Goal: Task Accomplishment & Management: Complete application form

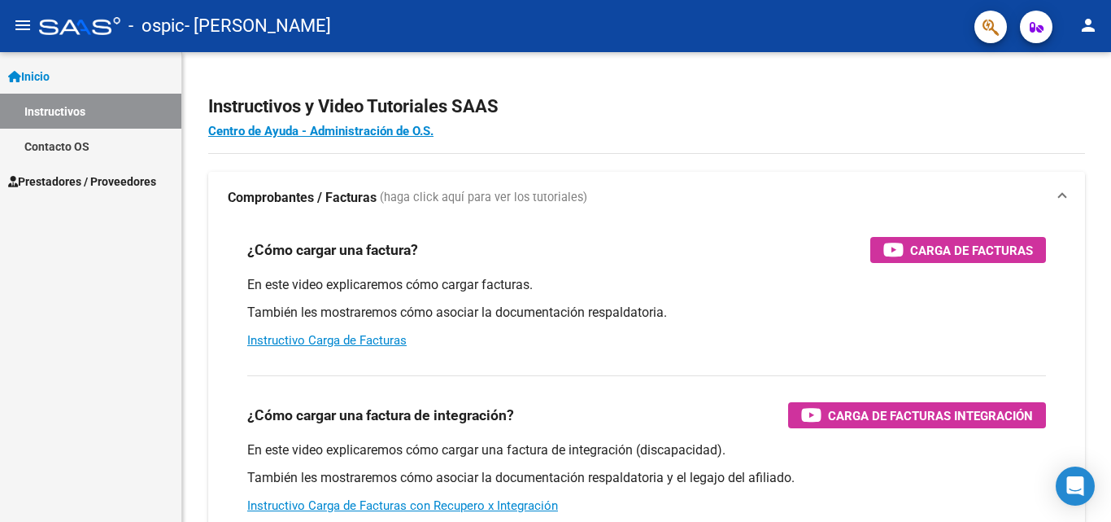
click at [93, 183] on span "Prestadores / Proveedores" at bounding box center [82, 181] width 148 height 18
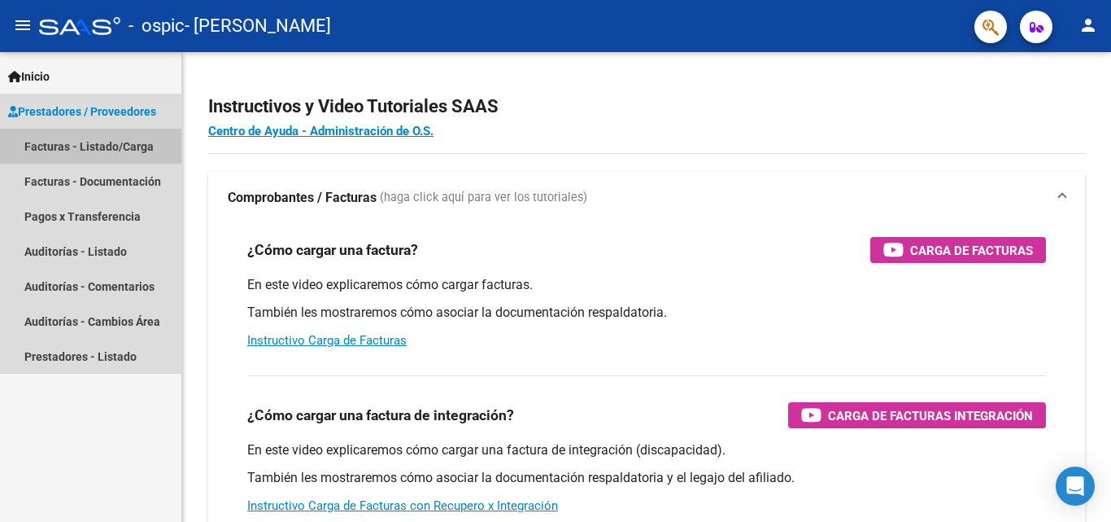
click at [102, 151] on link "Facturas - Listado/Carga" at bounding box center [90, 146] width 181 height 35
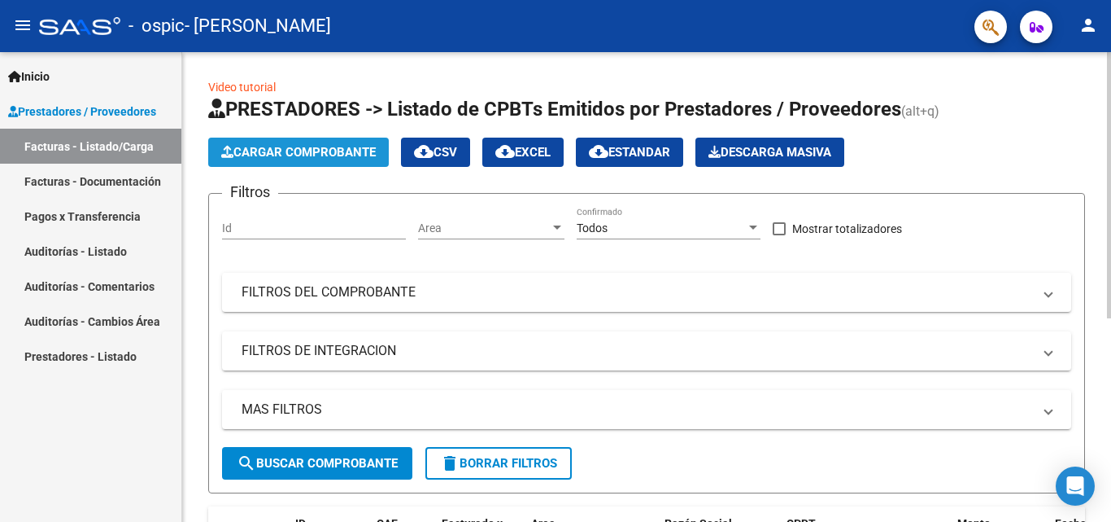
click at [263, 156] on span "Cargar Comprobante" at bounding box center [298, 152] width 155 height 15
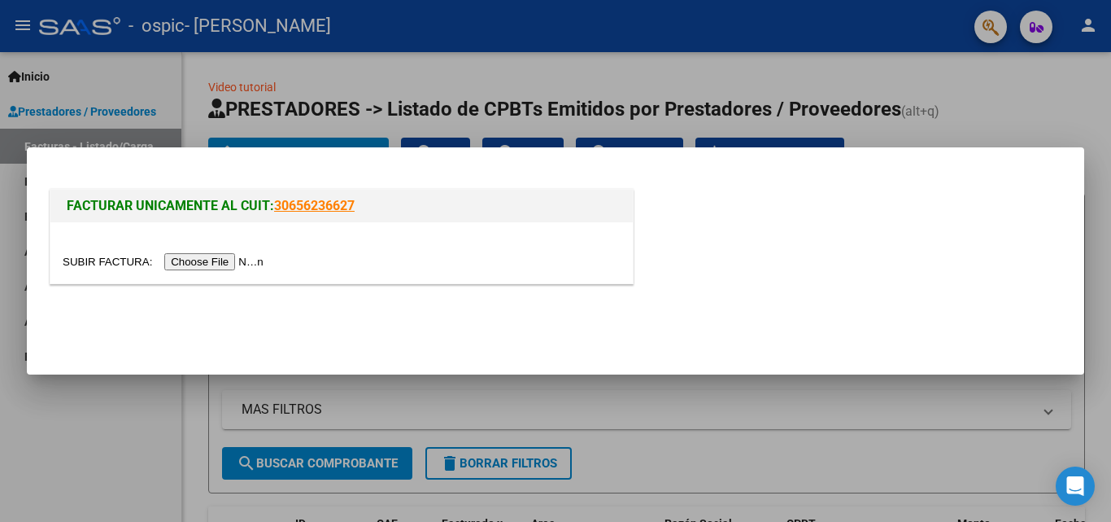
click at [243, 259] on input "file" at bounding box center [166, 261] width 206 height 17
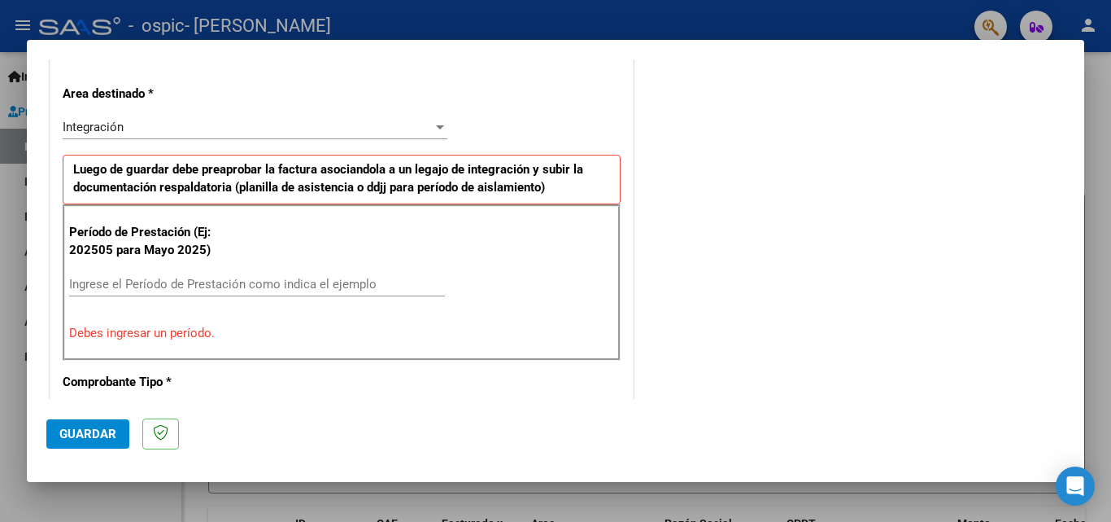
scroll to position [347, 0]
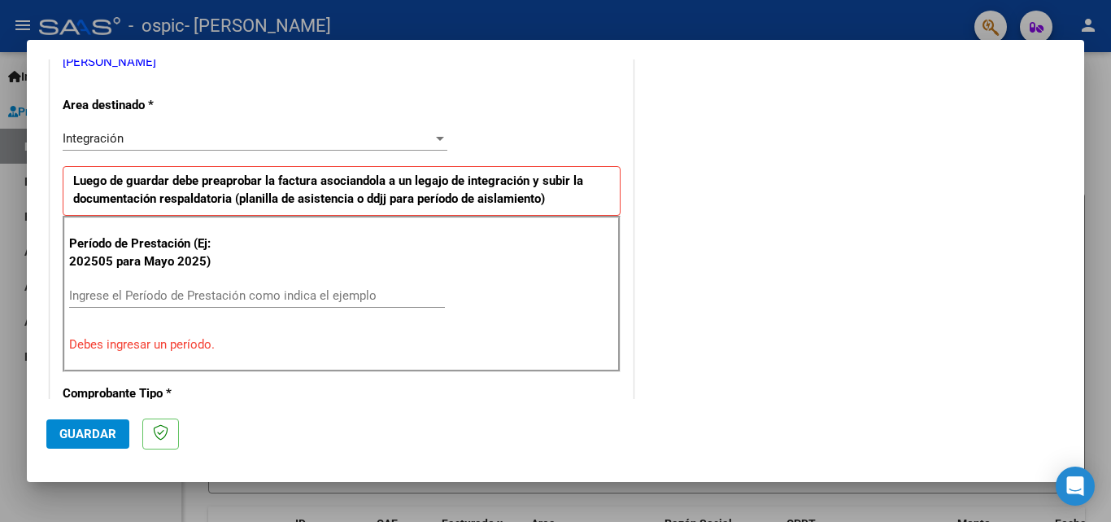
click at [376, 142] on div "Integración" at bounding box center [248, 138] width 370 height 15
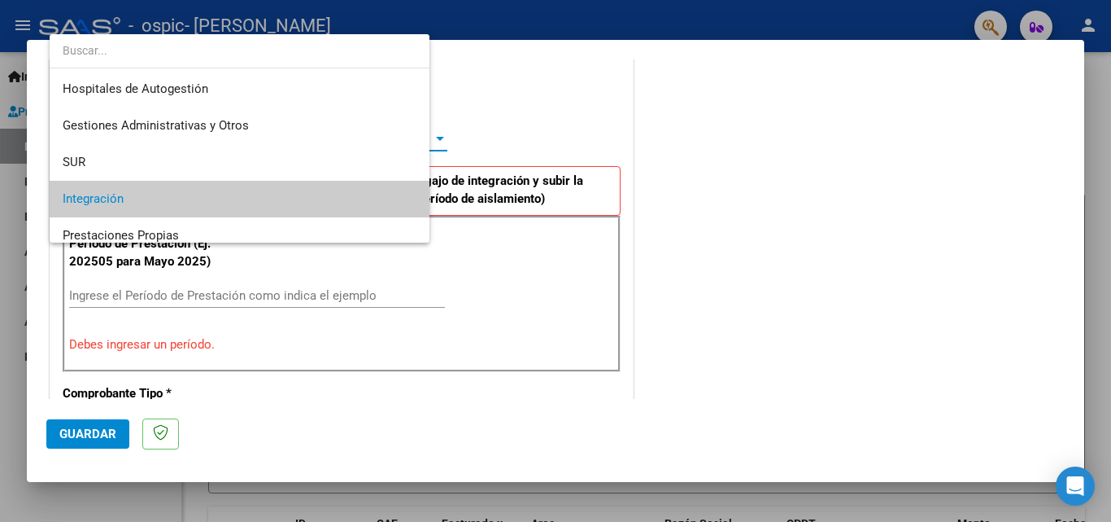
scroll to position [61, 0]
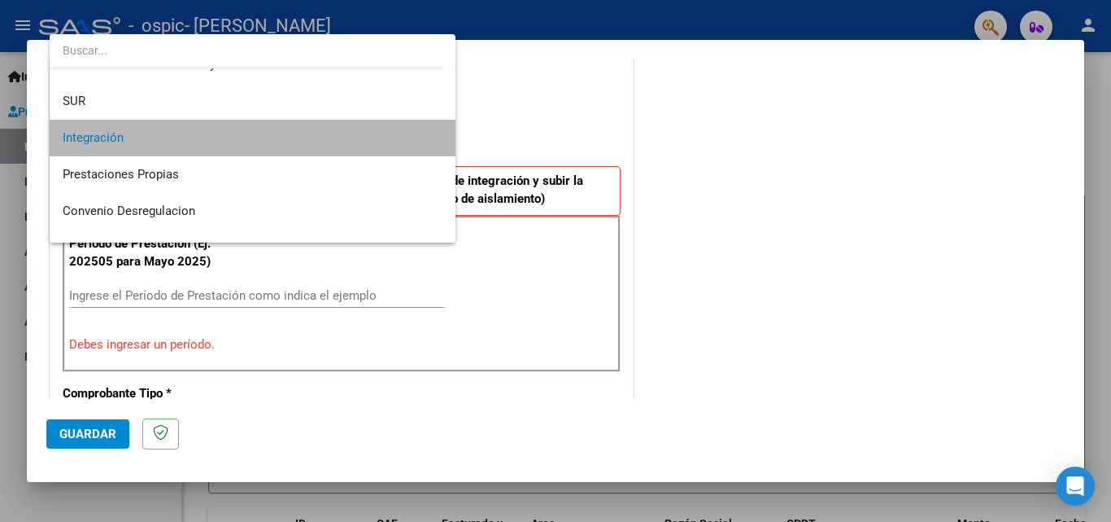
click at [376, 142] on span "Integración" at bounding box center [253, 138] width 380 height 37
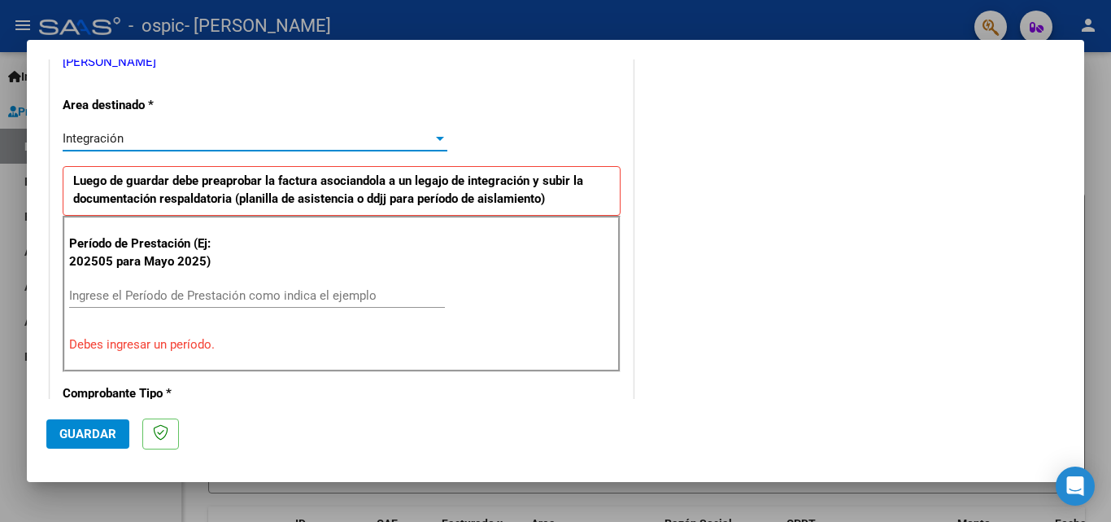
click at [334, 292] on input "Ingrese el Período de Prestación como indica el ejemplo" at bounding box center [257, 295] width 376 height 15
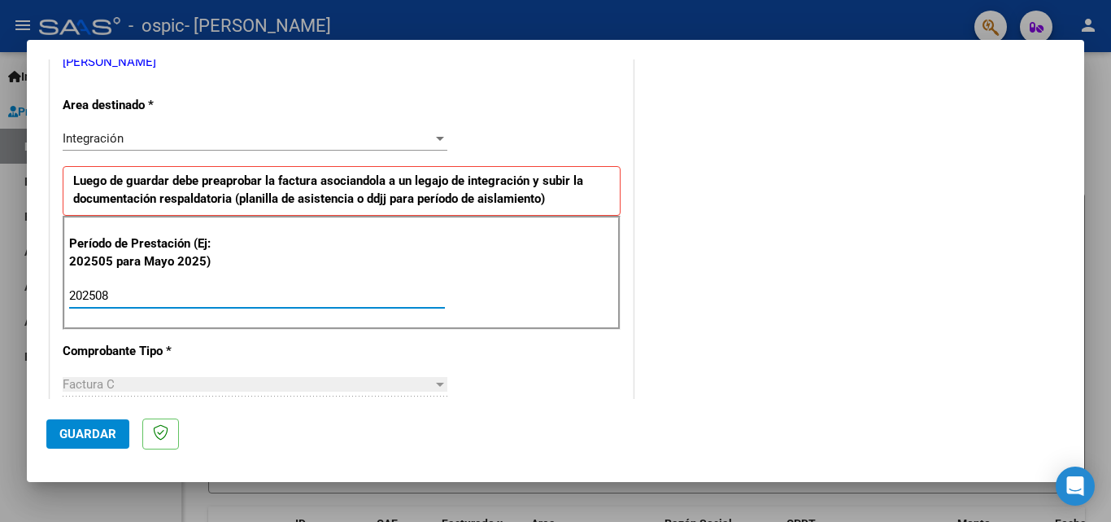
type input "202508"
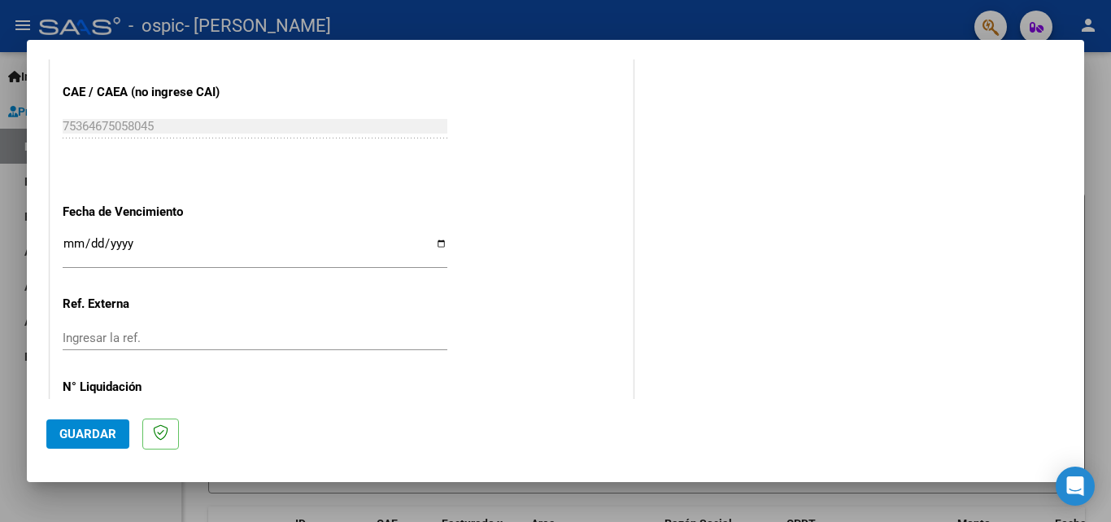
scroll to position [1031, 0]
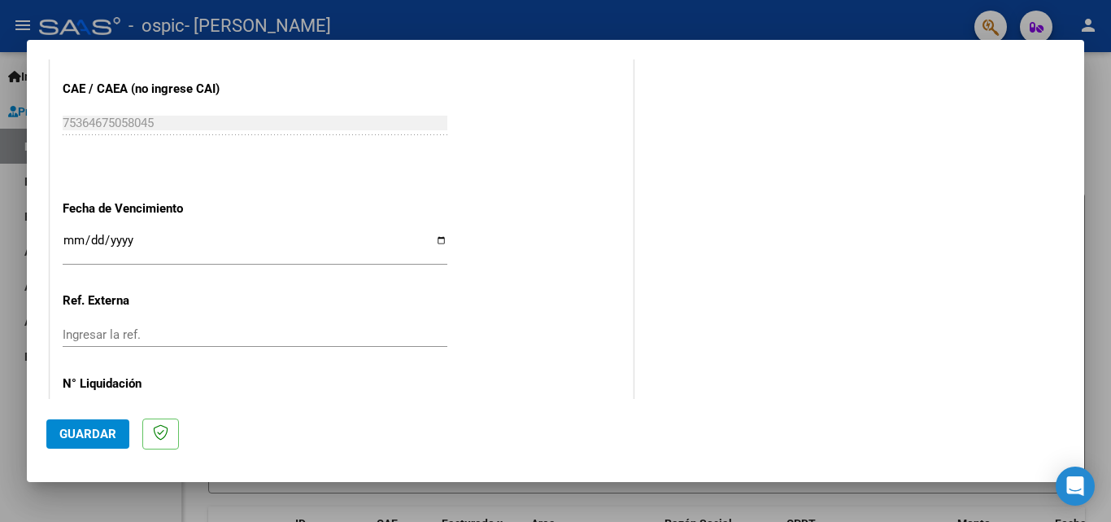
click at [438, 242] on input "Ingresar la fecha" at bounding box center [255, 247] width 385 height 26
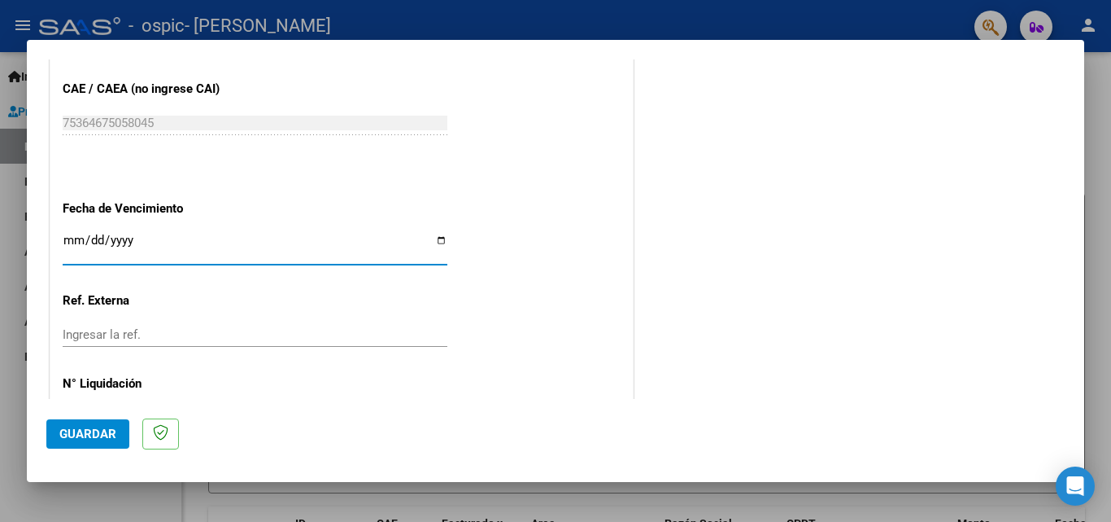
type input "[DATE]"
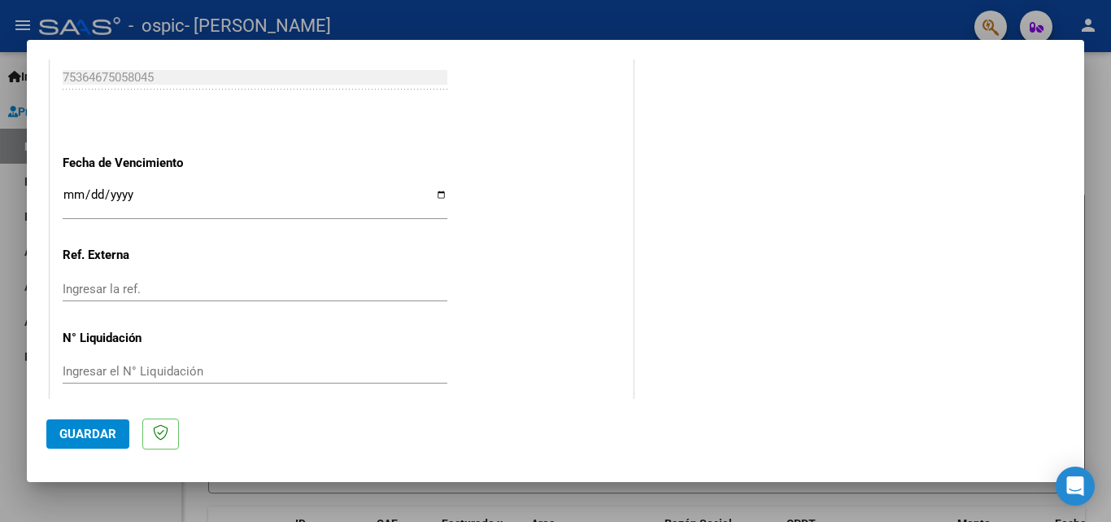
scroll to position [1093, 0]
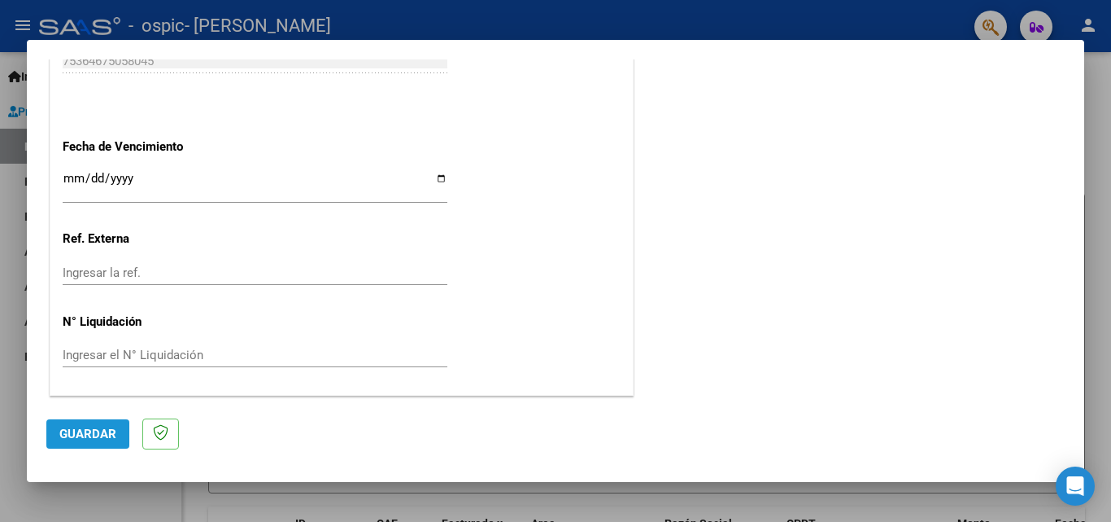
click at [102, 427] on span "Guardar" at bounding box center [87, 433] width 57 height 15
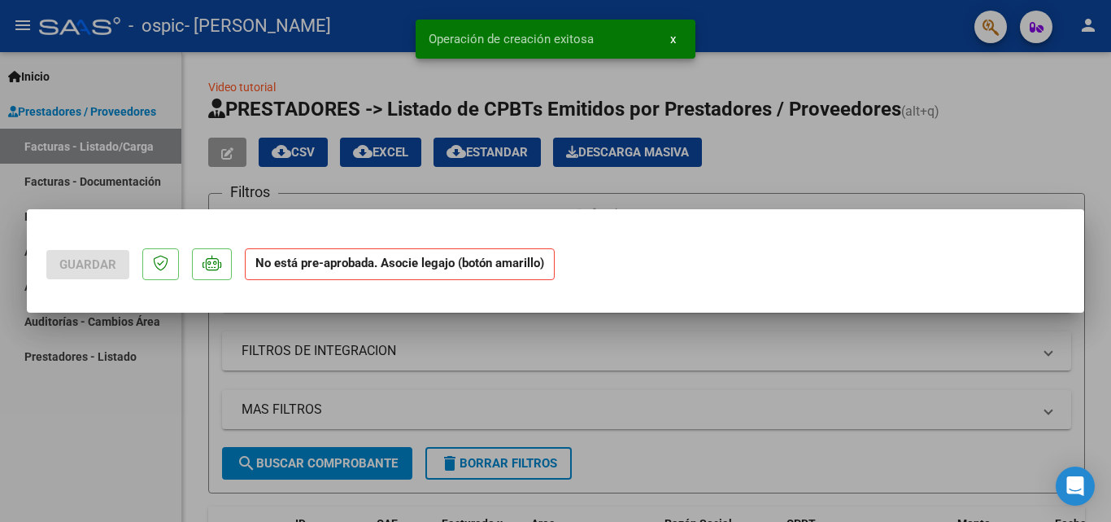
scroll to position [0, 0]
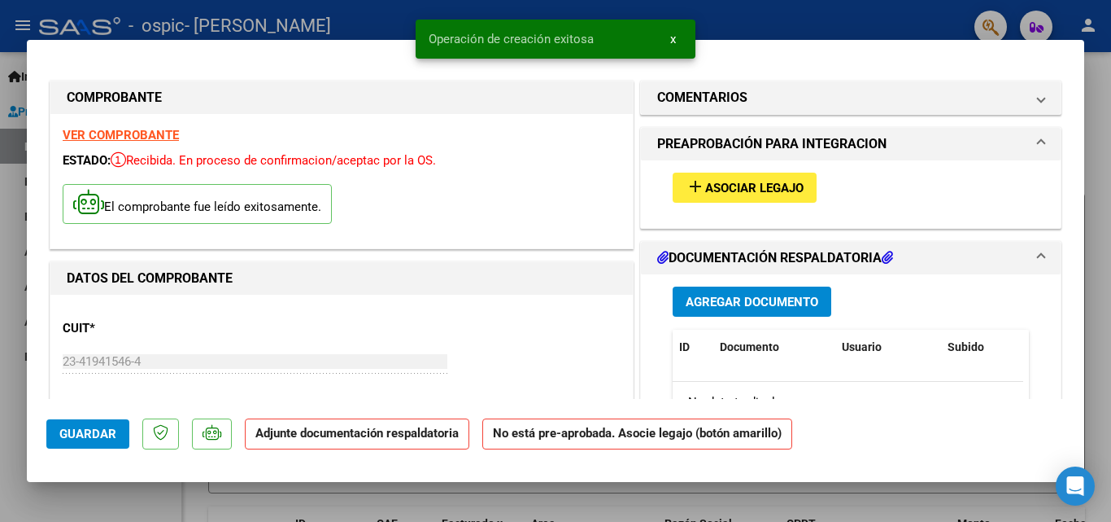
click at [747, 181] on span "Asociar Legajo" at bounding box center [754, 188] width 98 height 15
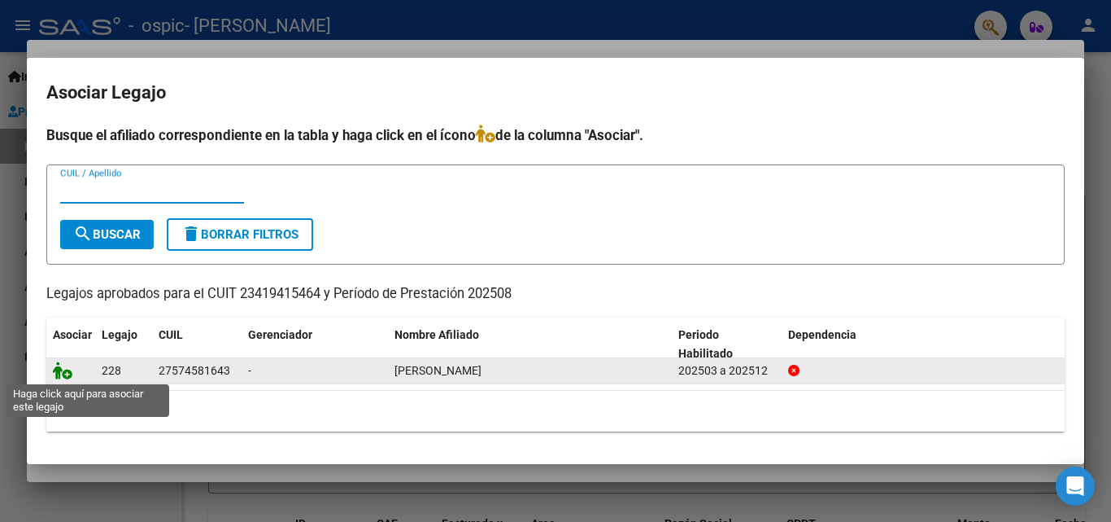
click at [59, 369] on icon at bounding box center [63, 370] width 20 height 18
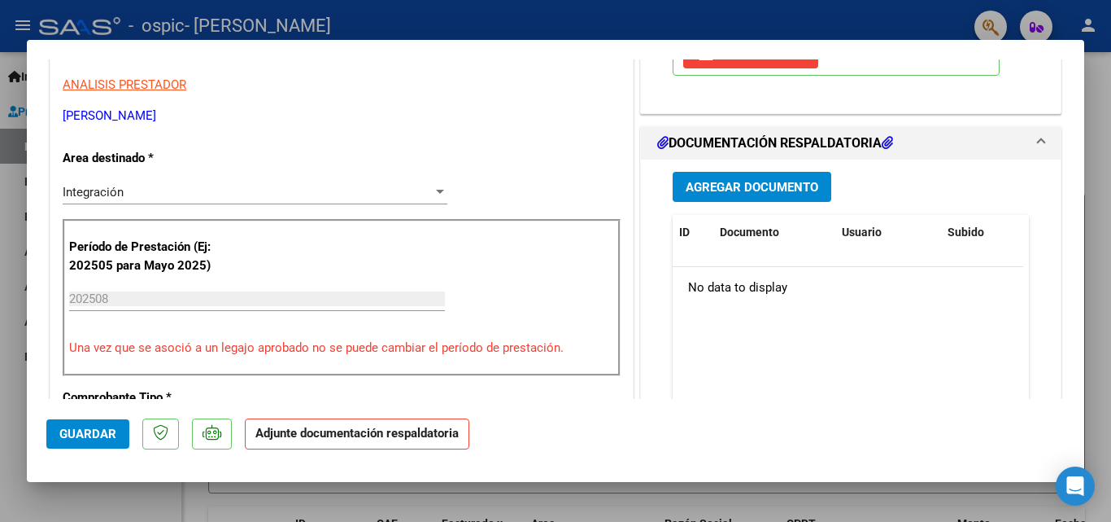
scroll to position [329, 0]
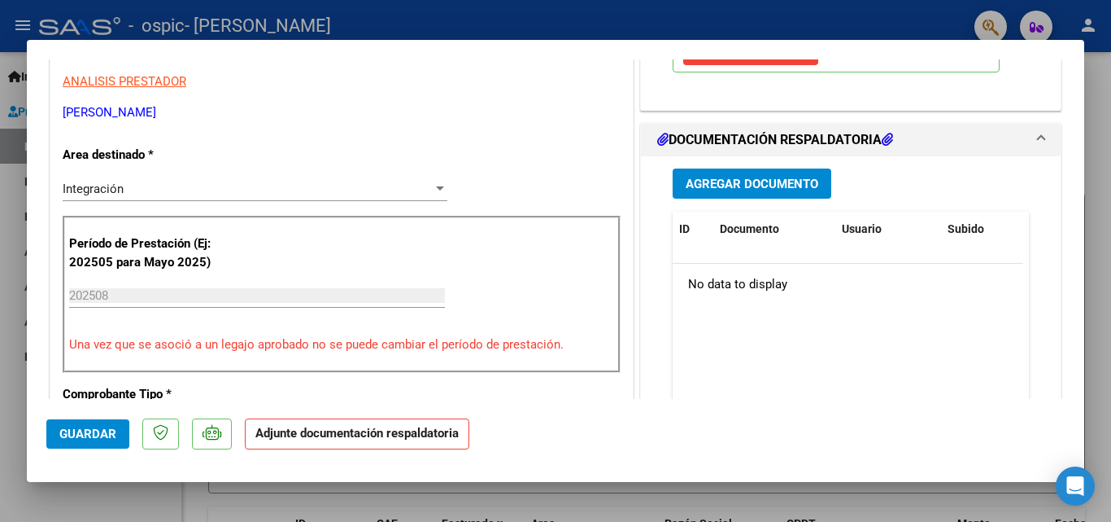
click at [789, 185] on span "Agregar Documento" at bounding box center [752, 184] width 133 height 15
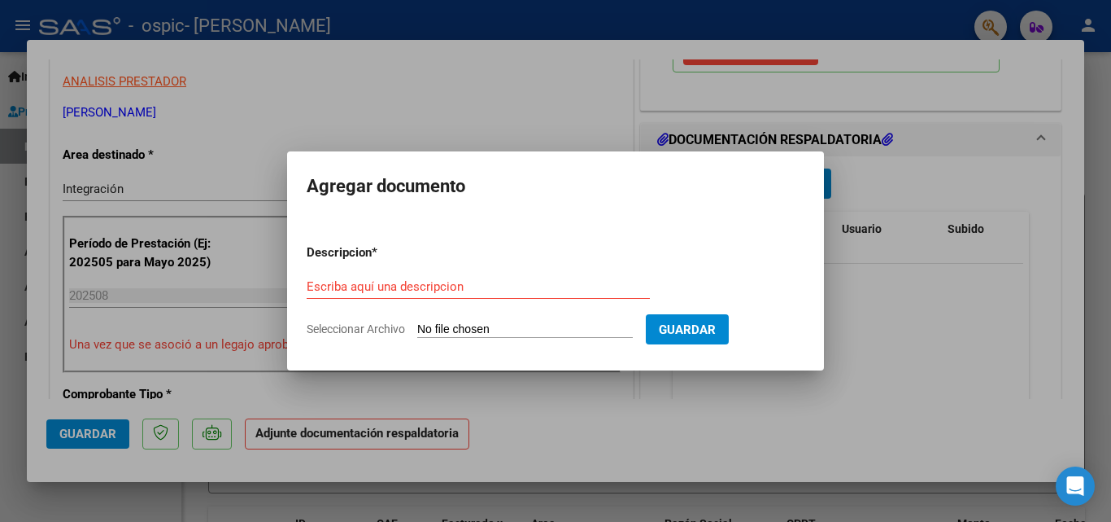
click at [549, 325] on input "Seleccionar Archivo" at bounding box center [525, 329] width 216 height 15
type input "C:\fakepath\Planila de asistencia [PERSON_NAME].pdf"
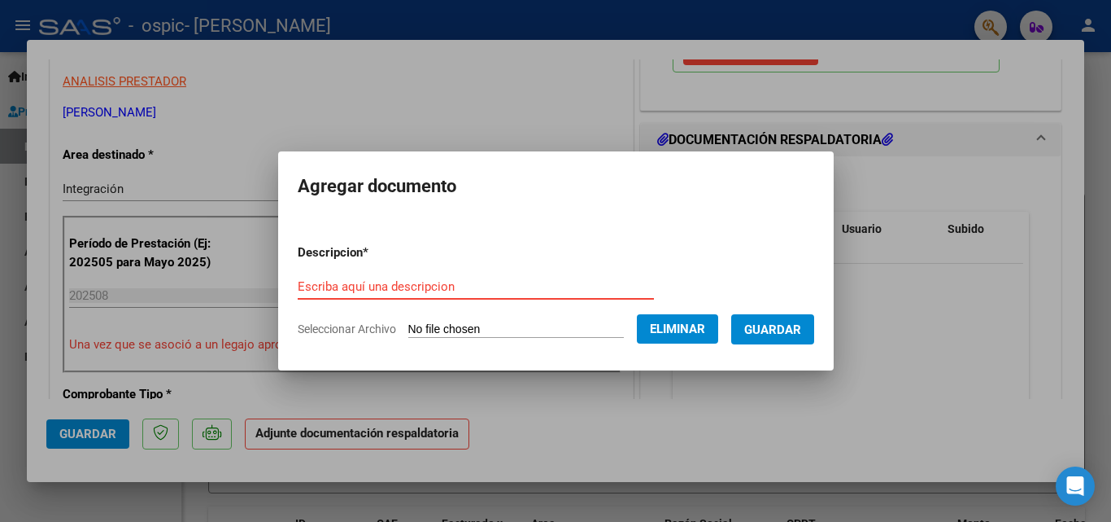
click at [476, 282] on input "Escriba aquí una descripcion" at bounding box center [476, 286] width 356 height 15
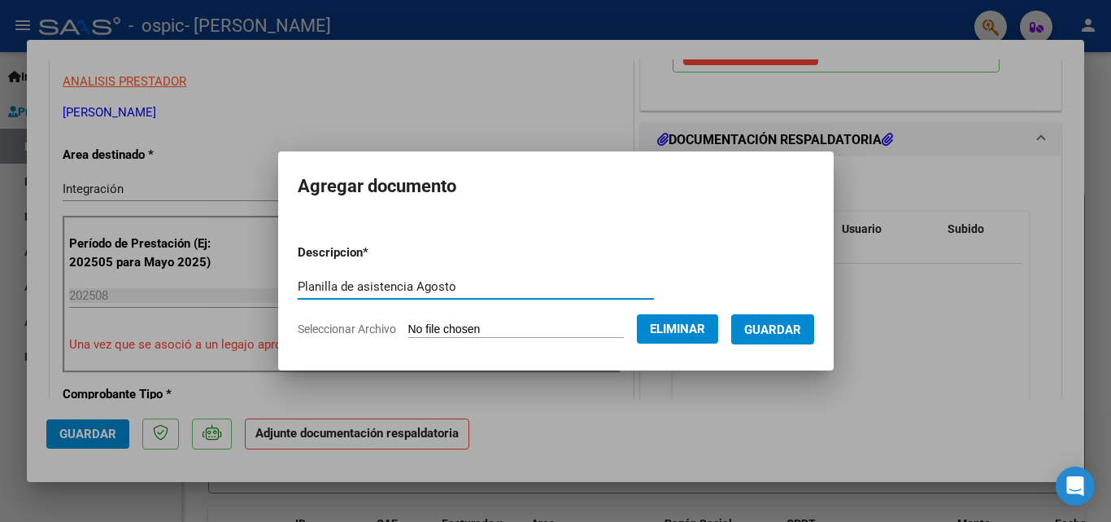
type input "Planilla de asistencia Agosto"
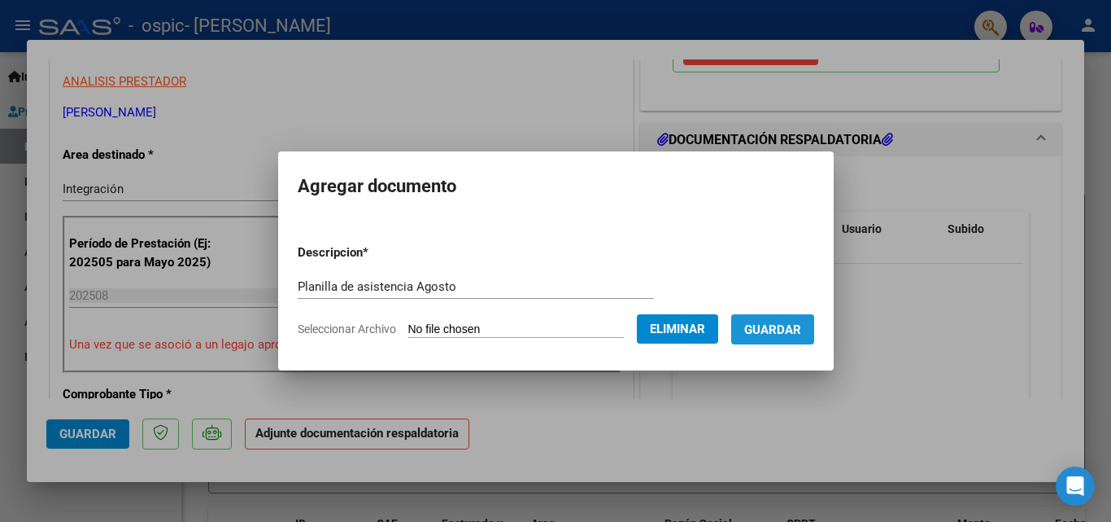
click at [788, 335] on span "Guardar" at bounding box center [773, 329] width 57 height 15
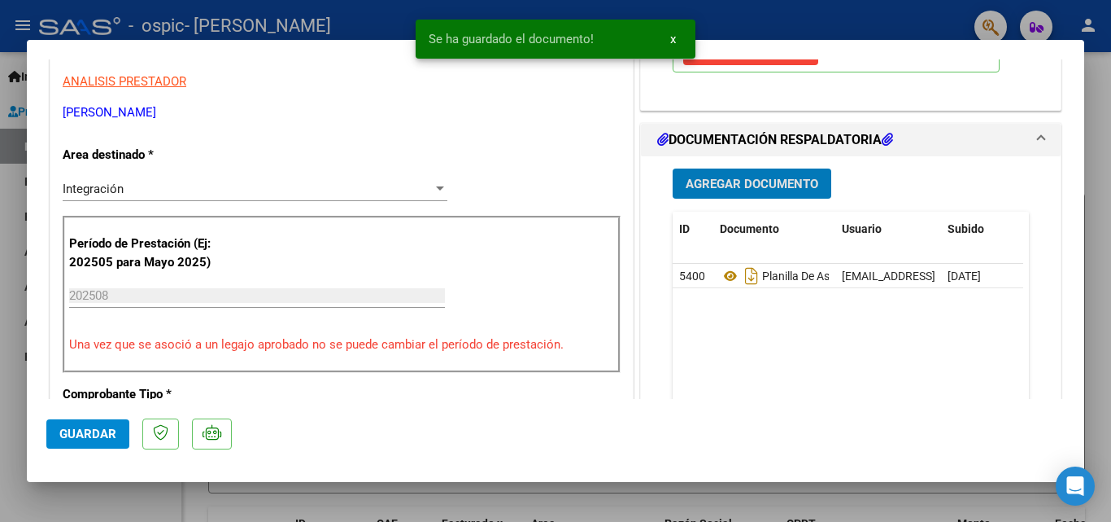
click at [800, 197] on button "Agregar Documento" at bounding box center [752, 183] width 159 height 30
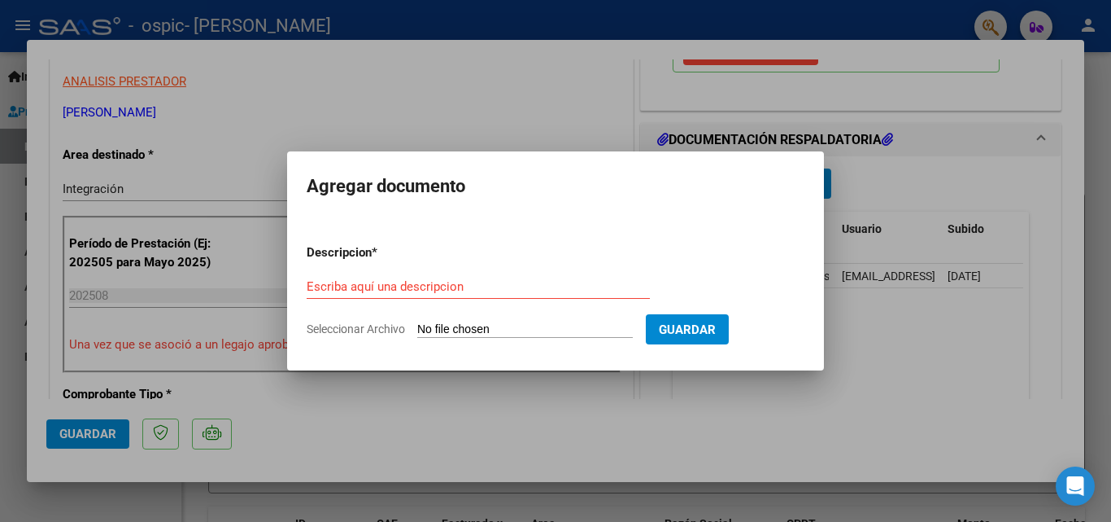
click at [402, 334] on span "Seleccionar Archivo" at bounding box center [356, 328] width 98 height 13
click at [417, 334] on input "Seleccionar Archivo" at bounding box center [525, 329] width 216 height 15
type input "C:\fakepath\[PERSON_NAME]- Autorización mecanismo de integración.pdf"
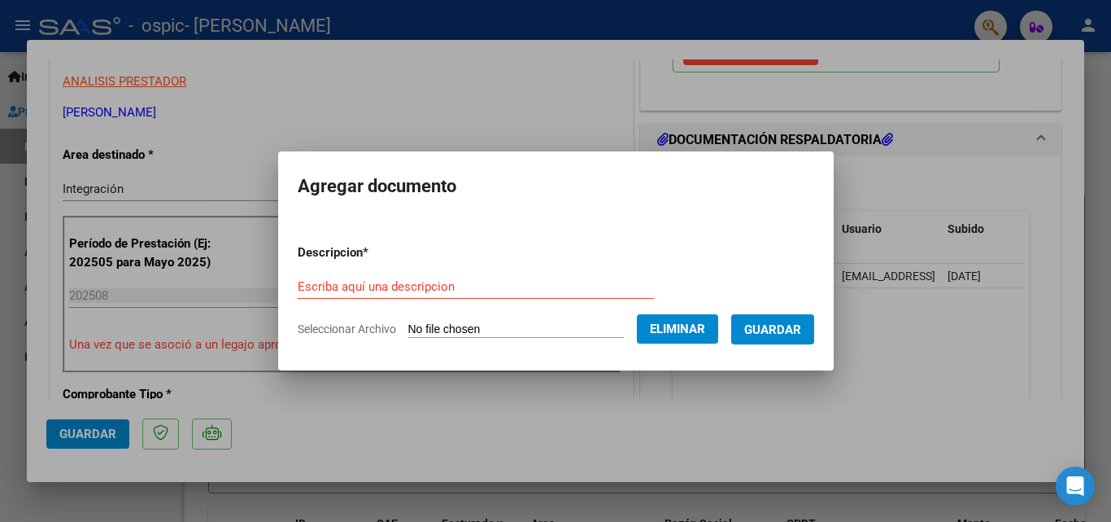
click at [465, 286] on input "Escriba aquí una descripcion" at bounding box center [476, 286] width 356 height 15
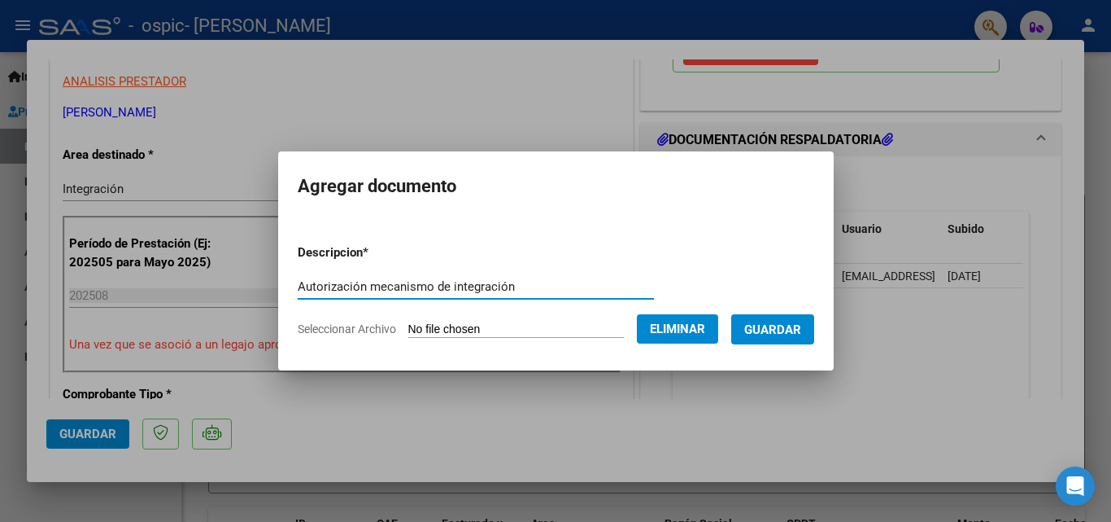
type input "Autorización mecanismo de integración"
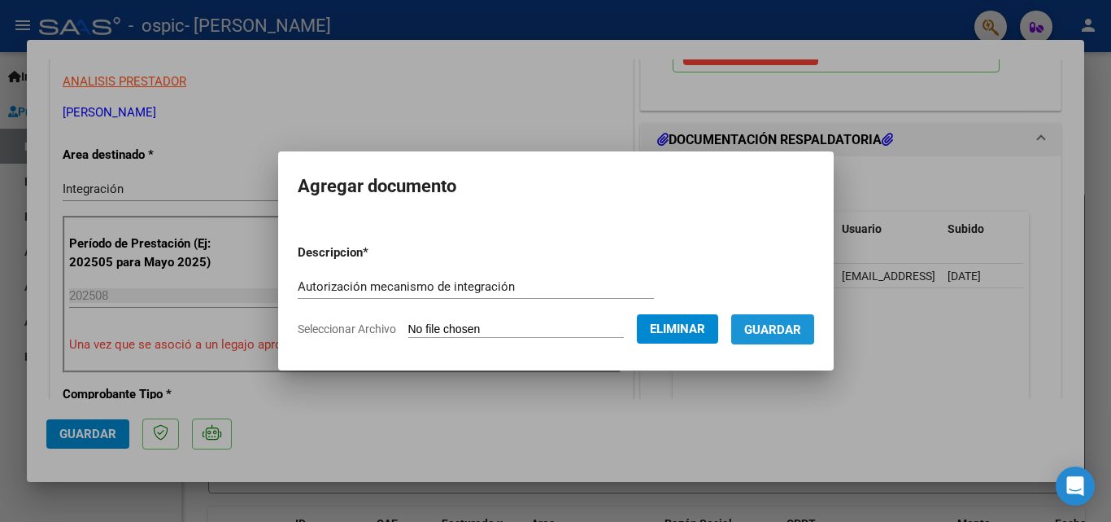
click at [789, 319] on button "Guardar" at bounding box center [772, 329] width 83 height 30
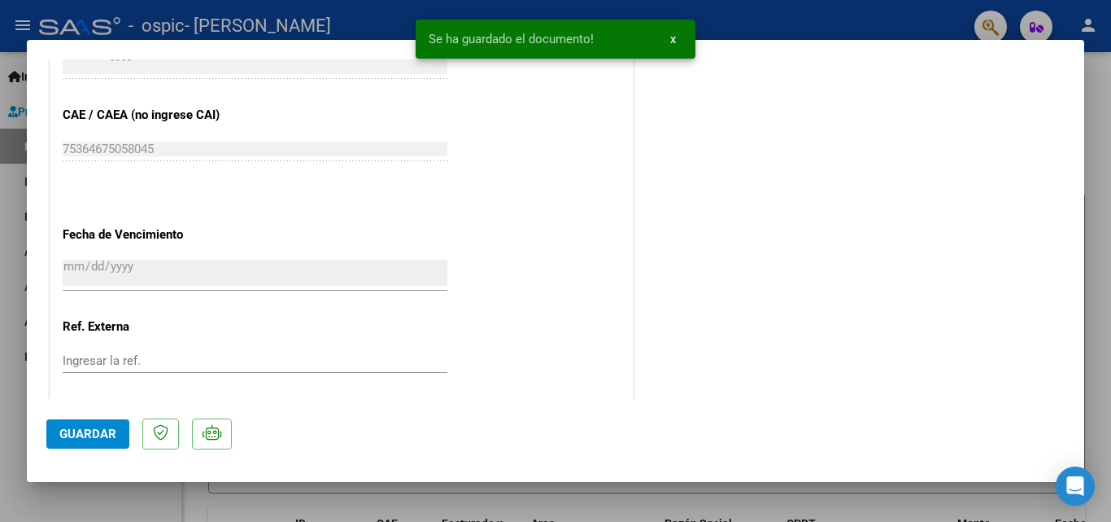
scroll to position [1117, 0]
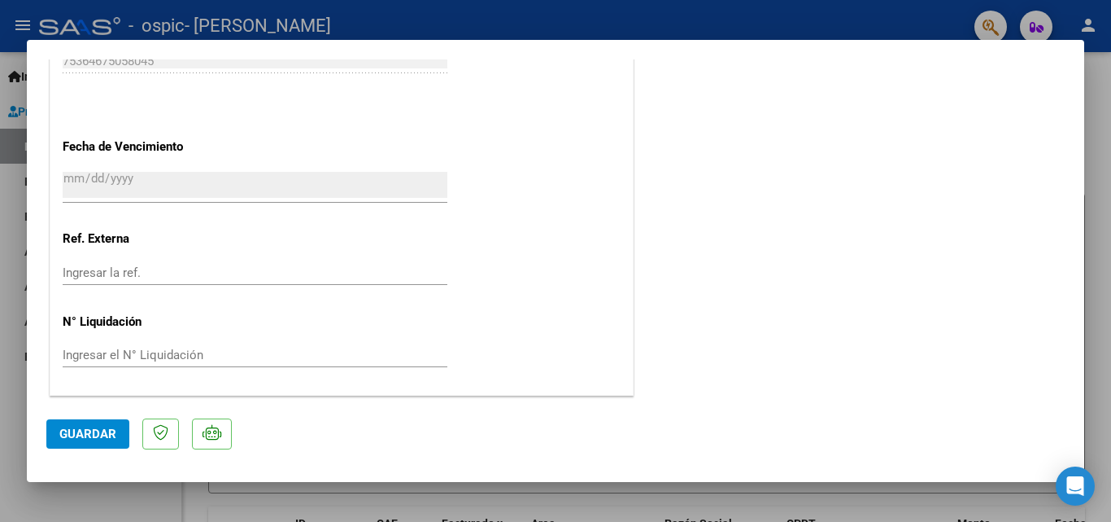
click at [80, 427] on span "Guardar" at bounding box center [87, 433] width 57 height 15
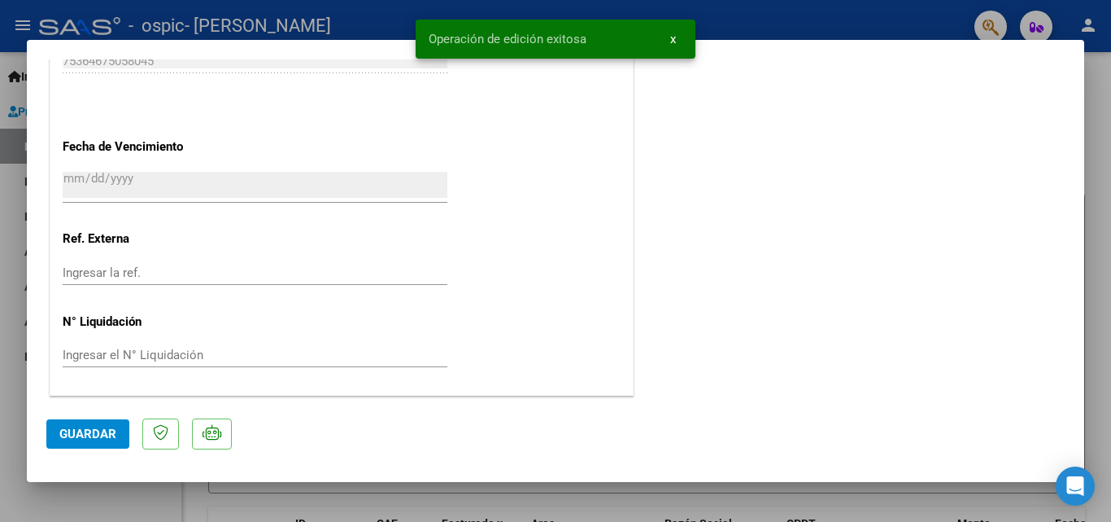
click at [1094, 121] on div at bounding box center [555, 261] width 1111 height 522
type input "$ 0,00"
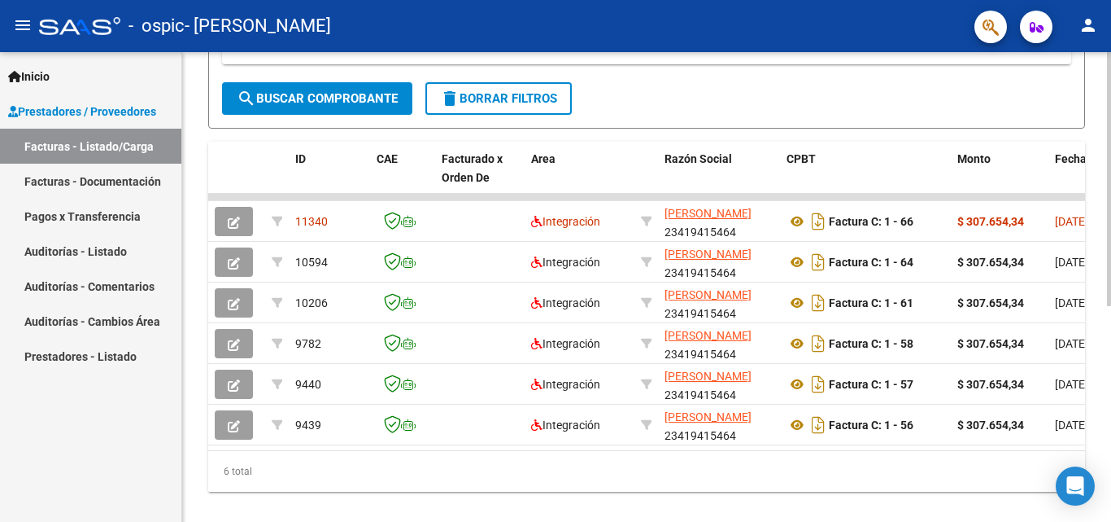
click at [1111, 313] on div at bounding box center [1109, 382] width 4 height 254
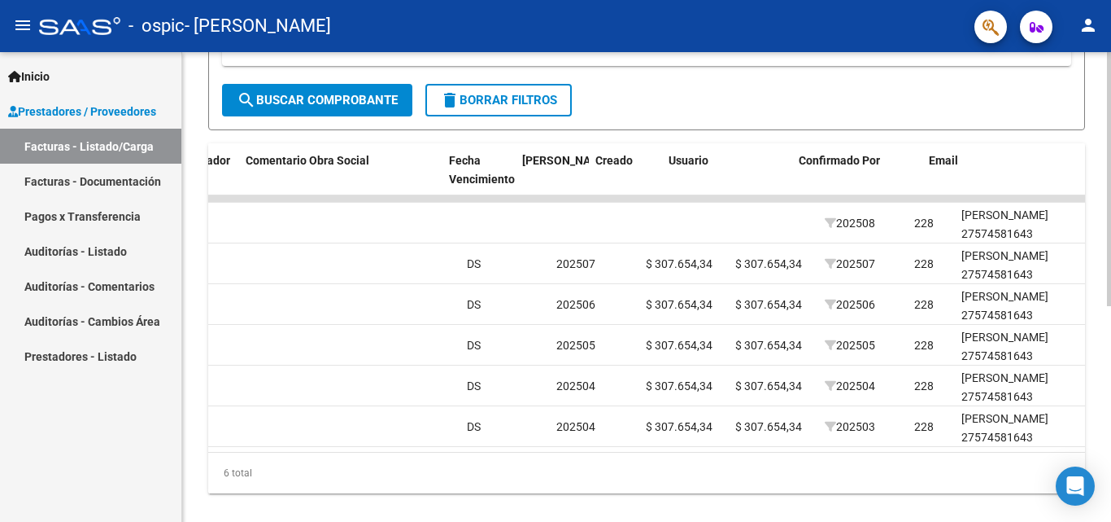
scroll to position [0, 2553]
